Goal: Information Seeking & Learning: Learn about a topic

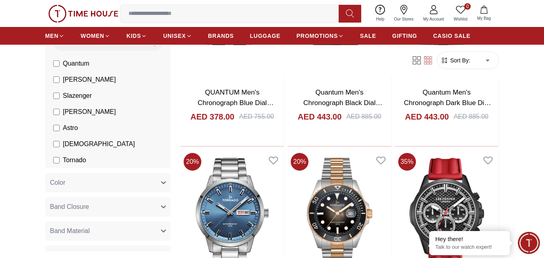
scroll to position [644, 0]
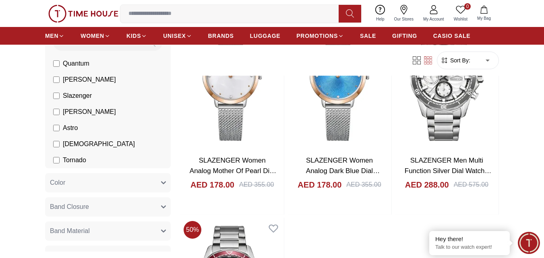
scroll to position [2779, 0]
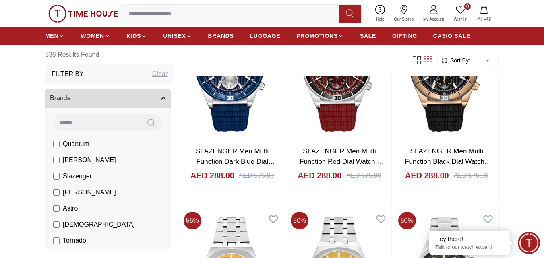
click at [161, 97] on icon "button" at bounding box center [163, 98] width 5 height 5
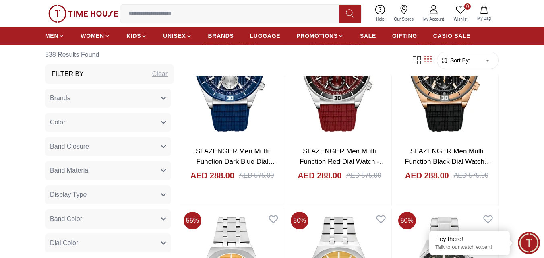
click at [161, 97] on icon "button" at bounding box center [163, 98] width 5 height 5
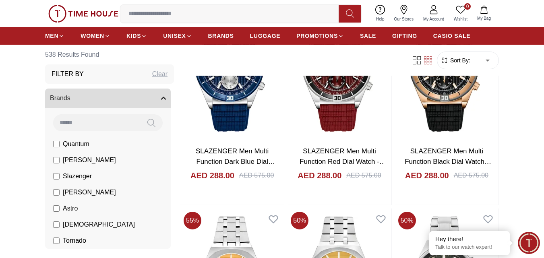
click at [128, 123] on input at bounding box center [96, 122] width 87 height 16
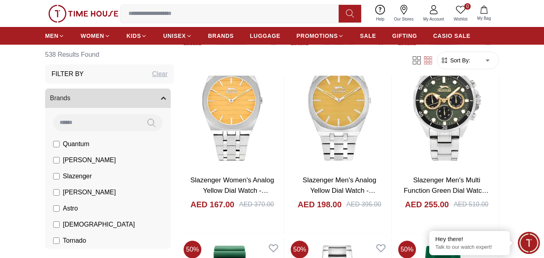
scroll to position [3585, 0]
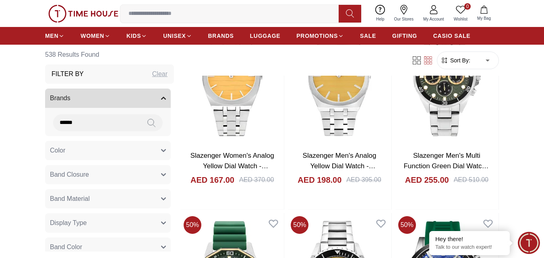
type input "******"
click at [147, 126] on icon at bounding box center [151, 122] width 8 height 9
click at [140, 127] on button at bounding box center [151, 122] width 23 height 17
click at [229, 33] on span "BRANDS" at bounding box center [221, 36] width 26 height 8
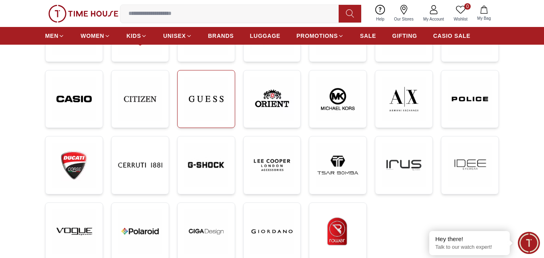
scroll to position [201, 0]
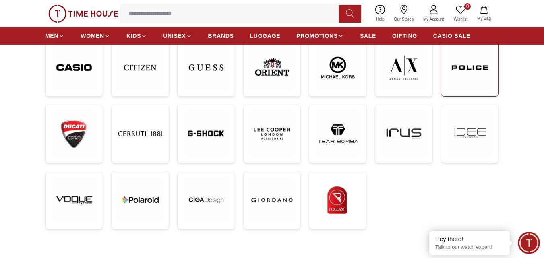
click at [483, 74] on img at bounding box center [470, 68] width 44 height 45
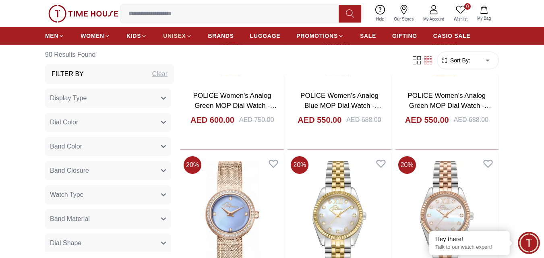
scroll to position [725, 0]
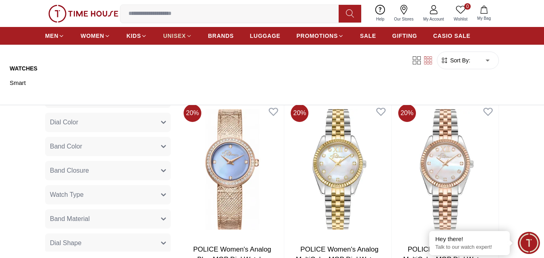
click at [187, 37] on icon at bounding box center [189, 36] width 6 height 6
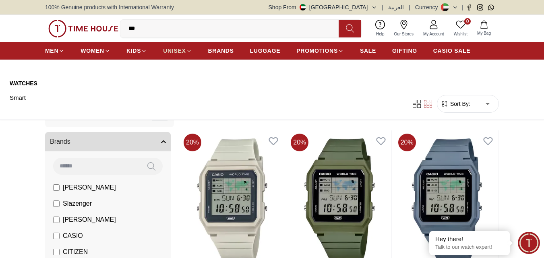
click at [180, 50] on span "UNISEX" at bounding box center [174, 51] width 23 height 8
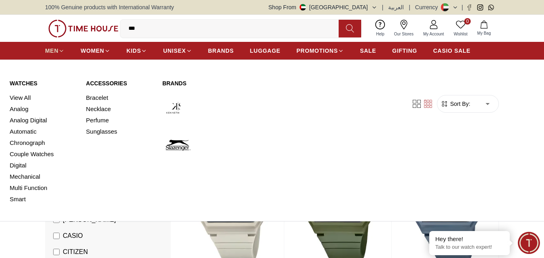
click at [54, 53] on span "MEN" at bounding box center [51, 51] width 13 height 8
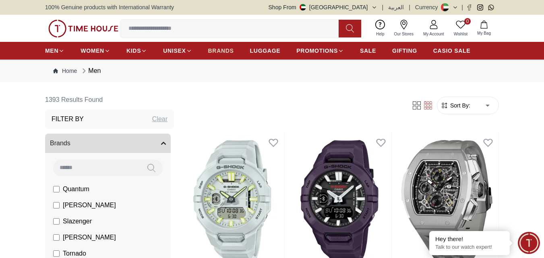
click at [227, 56] on link "BRANDS" at bounding box center [221, 50] width 26 height 14
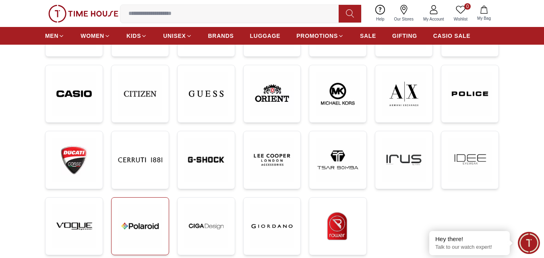
scroll to position [161, 0]
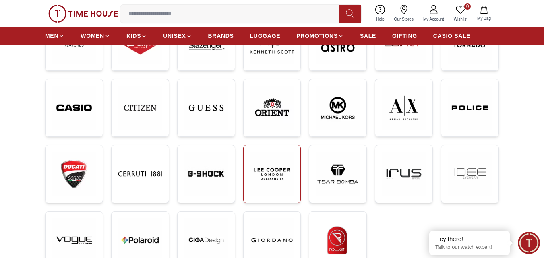
click at [271, 172] on img at bounding box center [272, 174] width 44 height 44
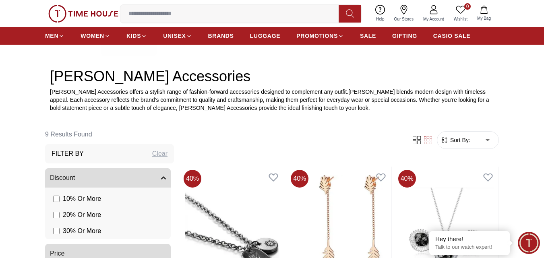
scroll to position [242, 0]
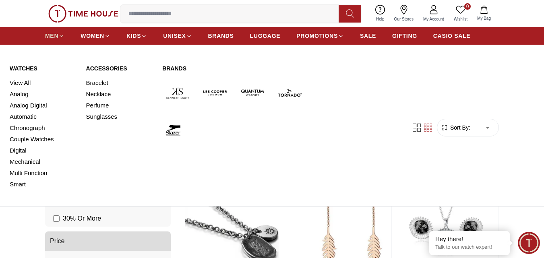
click at [53, 39] on span "MEN" at bounding box center [51, 36] width 13 height 8
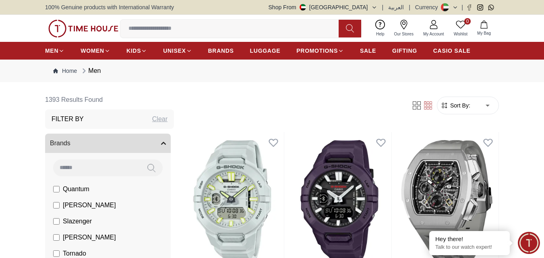
click at [75, 206] on span "[PERSON_NAME]" at bounding box center [89, 206] width 53 height 10
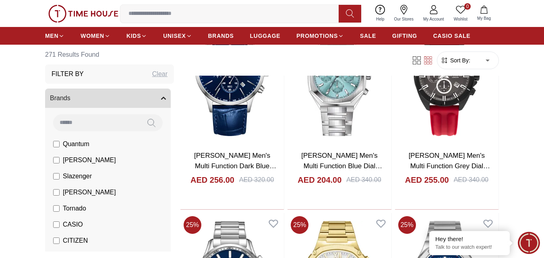
scroll to position [1732, 0]
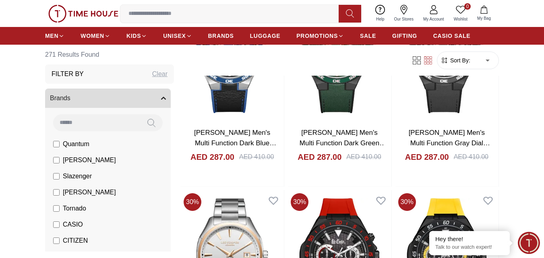
scroll to position [3665, 0]
